Goal: Information Seeking & Learning: Learn about a topic

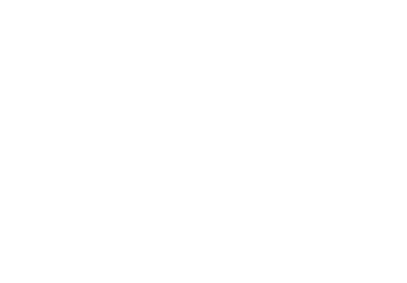
scroll to position [291, 0]
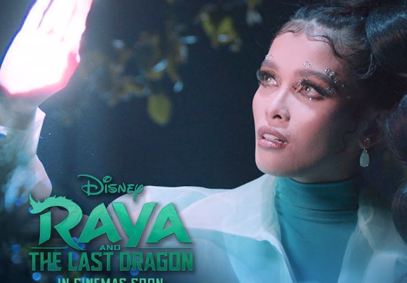
scroll to position [506, 0]
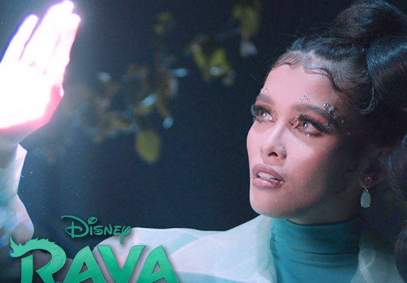
click at [67, 184] on img at bounding box center [203, 177] width 335 height 335
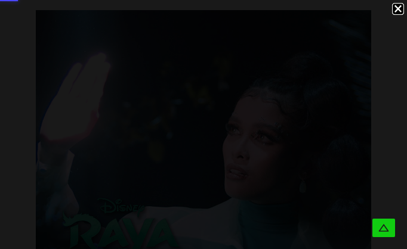
click at [85, 85] on div at bounding box center [203, 109] width 407 height 219
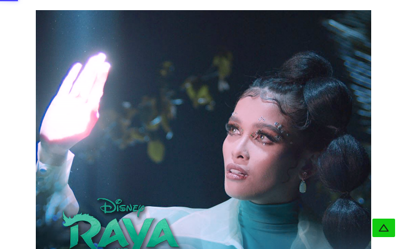
click at [95, 76] on img at bounding box center [203, 177] width 335 height 335
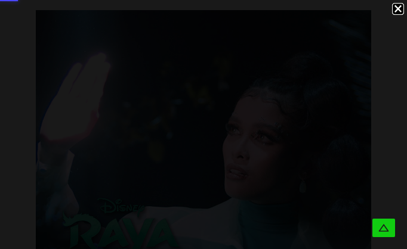
click at [153, 139] on div at bounding box center [203, 109] width 407 height 219
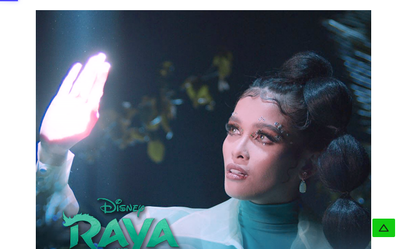
click at [188, 94] on img at bounding box center [203, 177] width 335 height 335
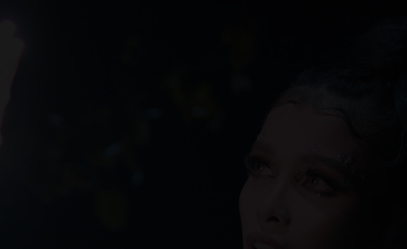
click at [123, 73] on div at bounding box center [203, 109] width 407 height 219
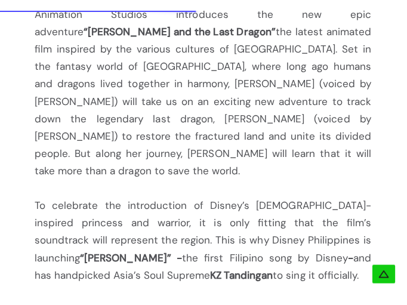
scroll to position [879, 0]
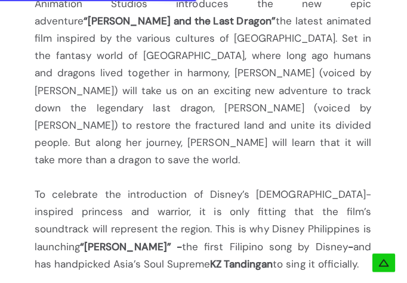
click at [210, 256] on b "KZ Tandingan" at bounding box center [241, 262] width 63 height 13
click at [81, 239] on b "“[PERSON_NAME]” -" at bounding box center [131, 245] width 101 height 13
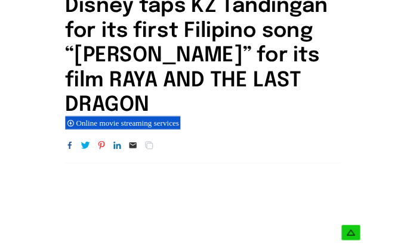
scroll to position [0, 0]
